Goal: Check status: Check status

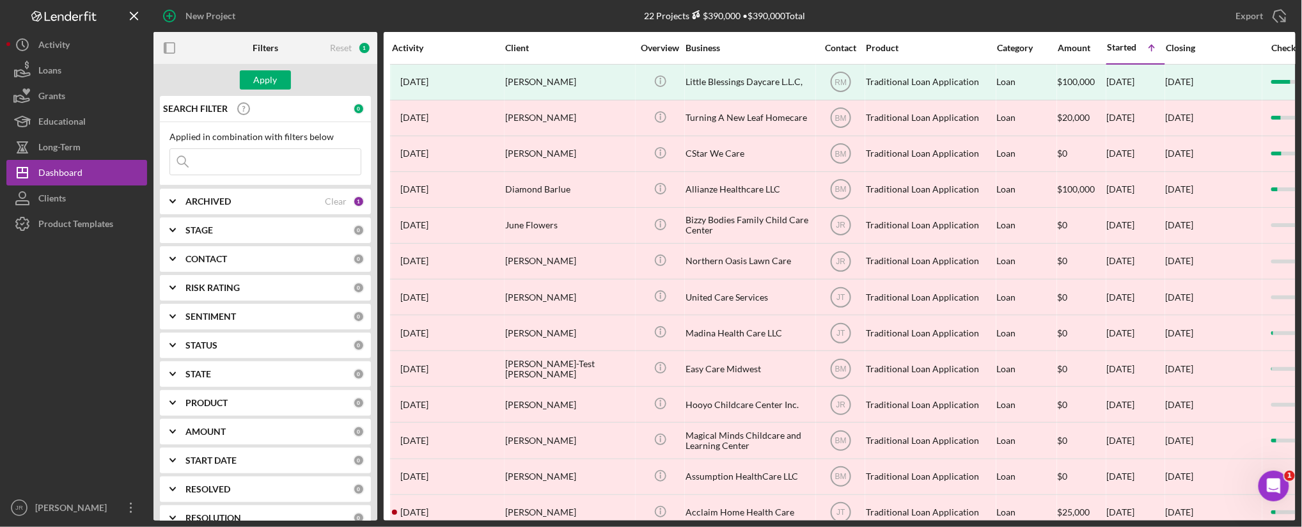
click at [202, 209] on div "ARCHIVED Clear 1" at bounding box center [274, 202] width 179 height 26
click at [183, 276] on div "Archived" at bounding box center [265, 277] width 192 height 20
click at [171, 277] on input "Archived" at bounding box center [176, 274] width 13 height 13
checkbox input "false"
click at [180, 254] on input "Active" at bounding box center [176, 253] width 13 height 13
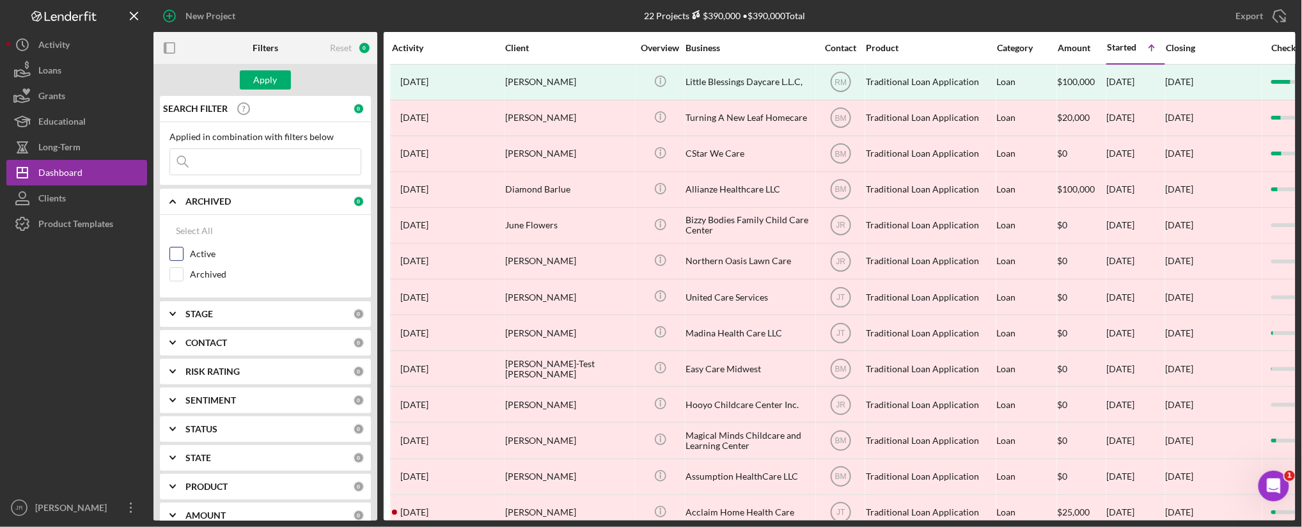
checkbox input "true"
click at [176, 345] on icon "Icon/Expander" at bounding box center [173, 343] width 32 height 32
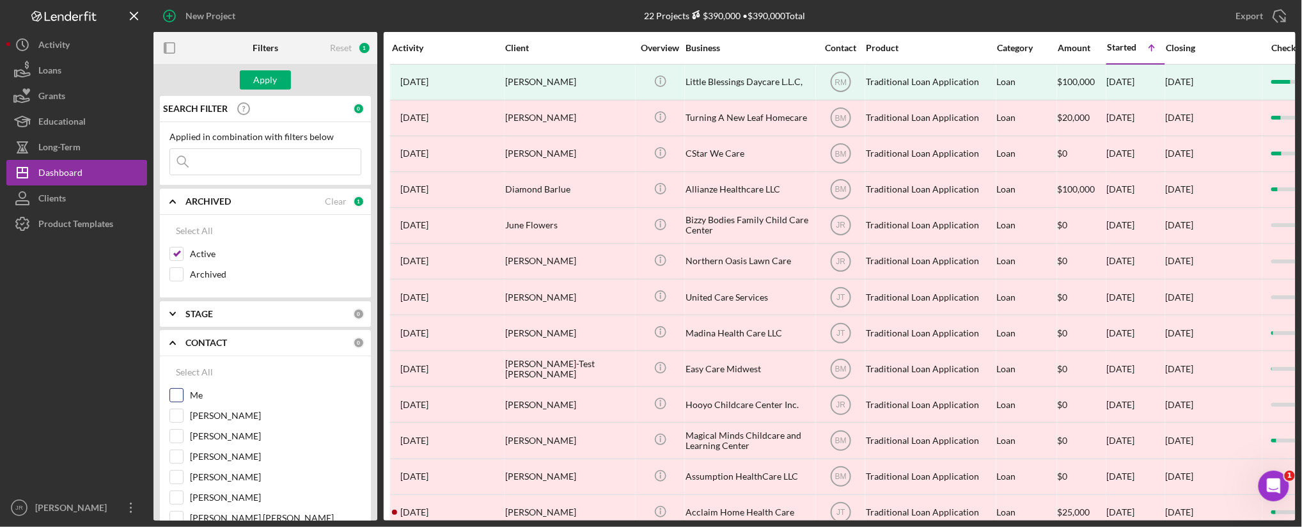
click at [175, 394] on input "Me" at bounding box center [176, 395] width 13 height 13
checkbox input "true"
click at [270, 84] on div "Apply" at bounding box center [266, 79] width 24 height 19
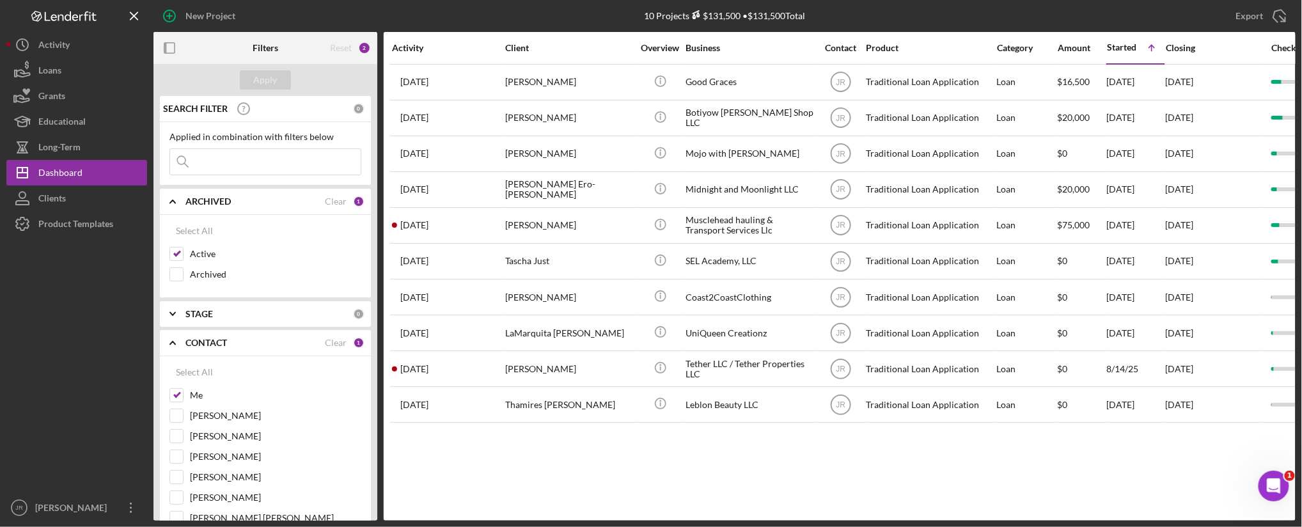
click at [556, 471] on div "Activity Client Overview Business Contact Product Category Amount Started Icon/…" at bounding box center [840, 276] width 912 height 488
click at [715, 488] on div "Activity Client Overview Business Contact Product Category Amount Started Icon/…" at bounding box center [840, 276] width 912 height 488
click at [736, 476] on div "Activity Client Overview Business Contact Product Category Amount Started Icon/…" at bounding box center [840, 276] width 912 height 488
